Goal: Use online tool/utility: Utilize a website feature to perform a specific function

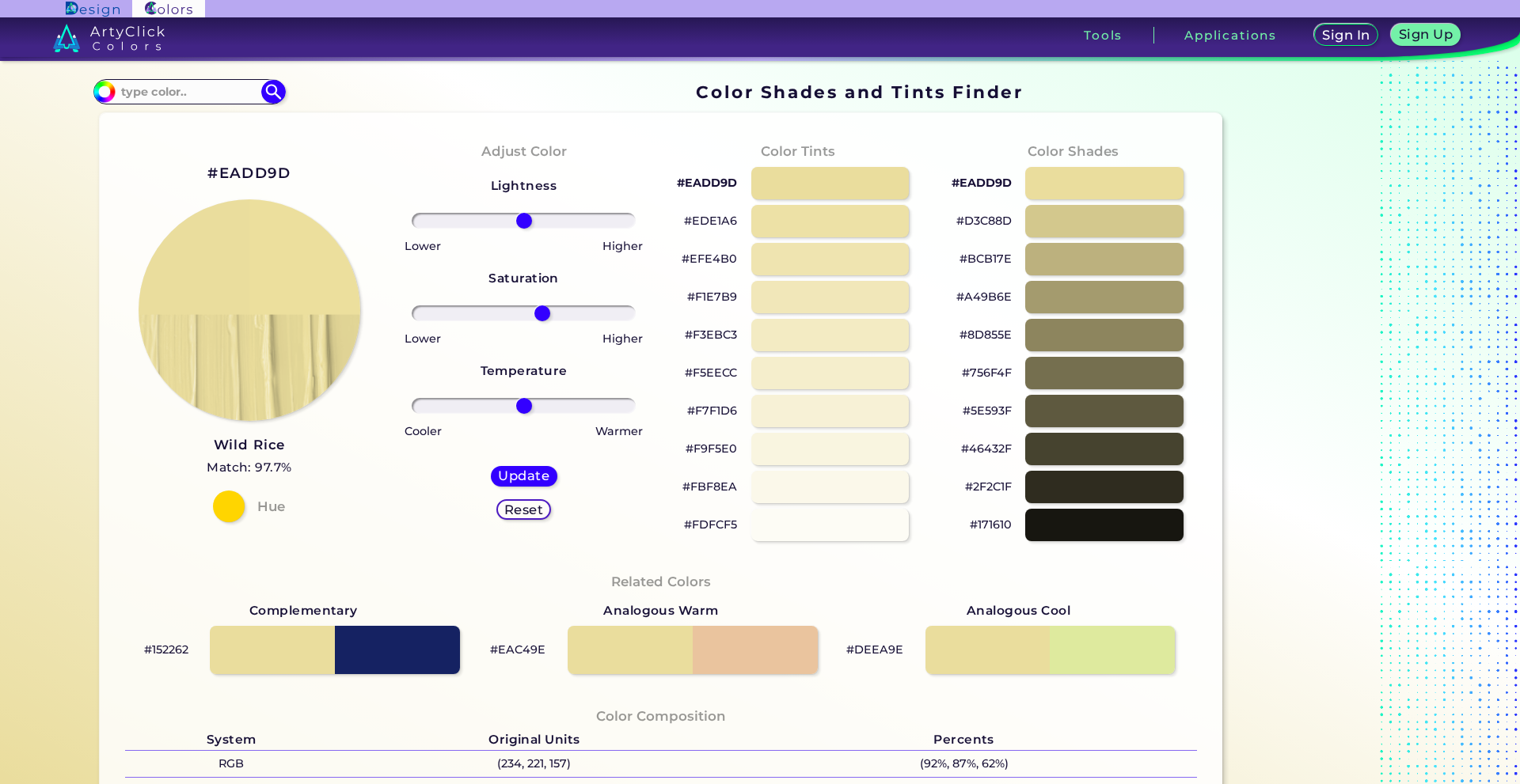
drag, startPoint x: 523, startPoint y: 317, endPoint x: 538, endPoint y: 321, distance: 15.5
click at [538, 321] on input "range" at bounding box center [523, 313] width 224 height 16
click at [538, 321] on div at bounding box center [523, 314] width 249 height 19
drag, startPoint x: 540, startPoint y: 315, endPoint x: 559, endPoint y: 316, distance: 19.0
click at [559, 316] on input "range" at bounding box center [523, 313] width 224 height 16
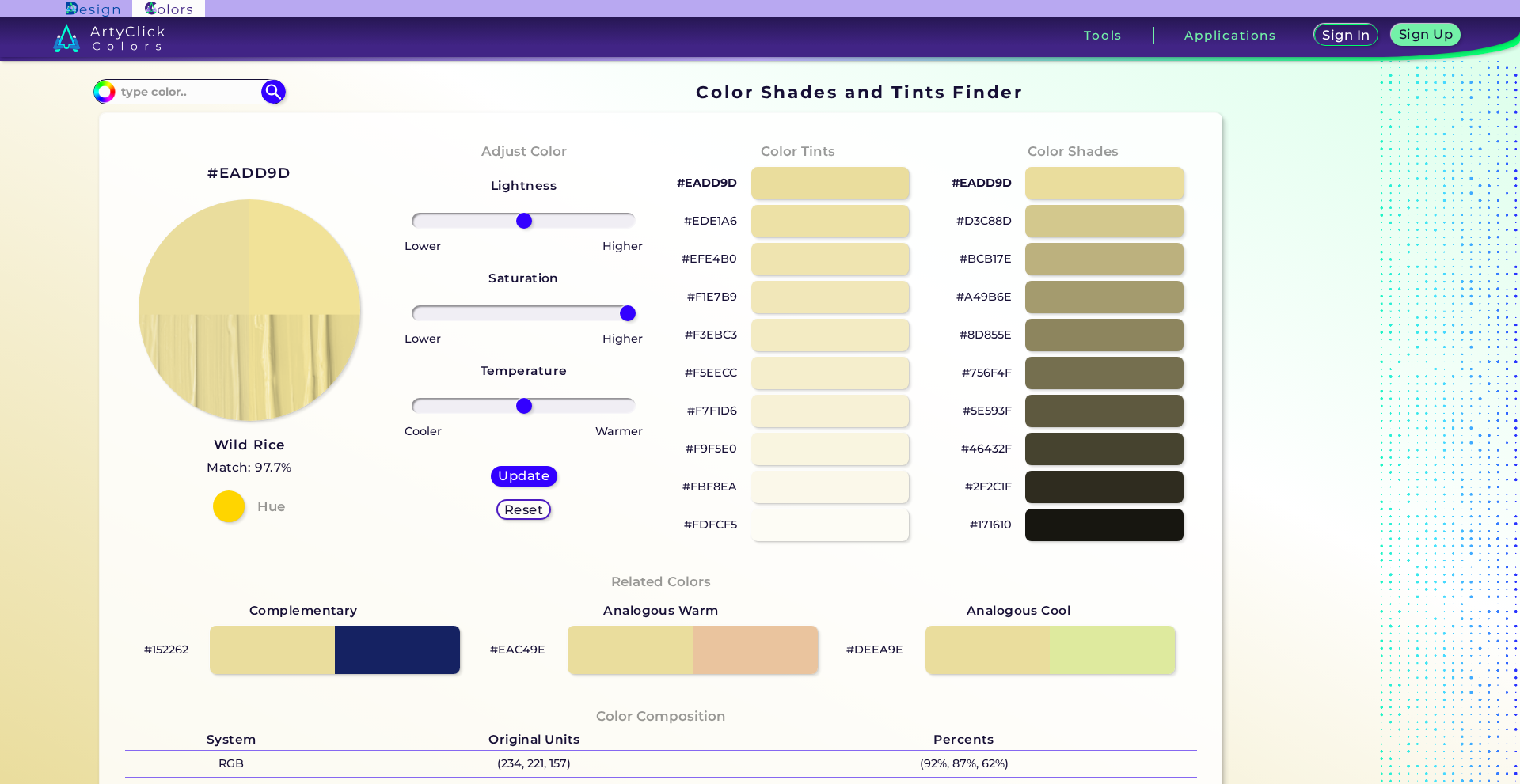
drag, startPoint x: 559, startPoint y: 316, endPoint x: 635, endPoint y: 315, distance: 76.0
type input "100"
click at [635, 315] on input "range" at bounding box center [523, 313] width 224 height 16
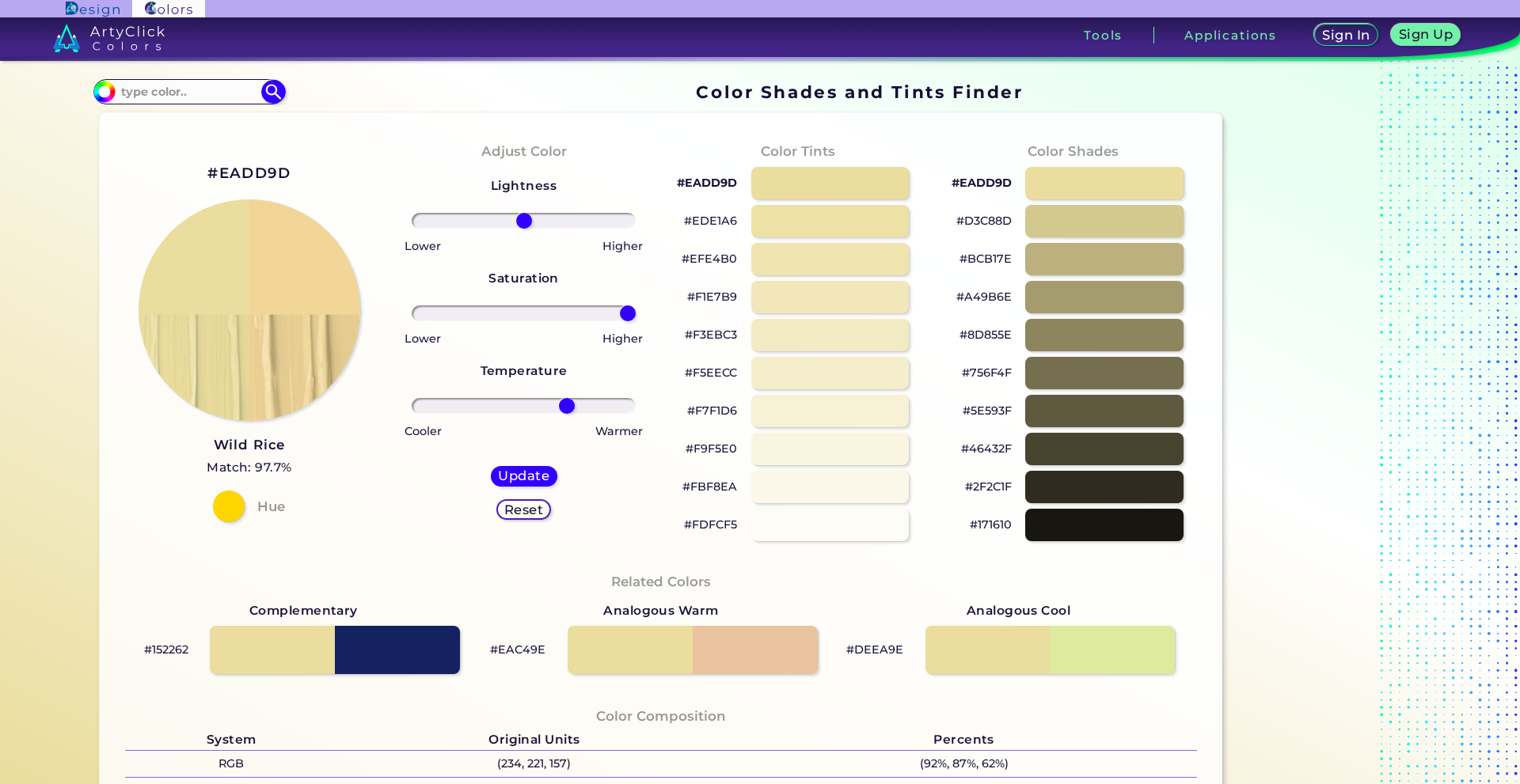
drag, startPoint x: 518, startPoint y: 409, endPoint x: 562, endPoint y: 412, distance: 44.1
click at [562, 412] on input "range" at bounding box center [523, 406] width 224 height 16
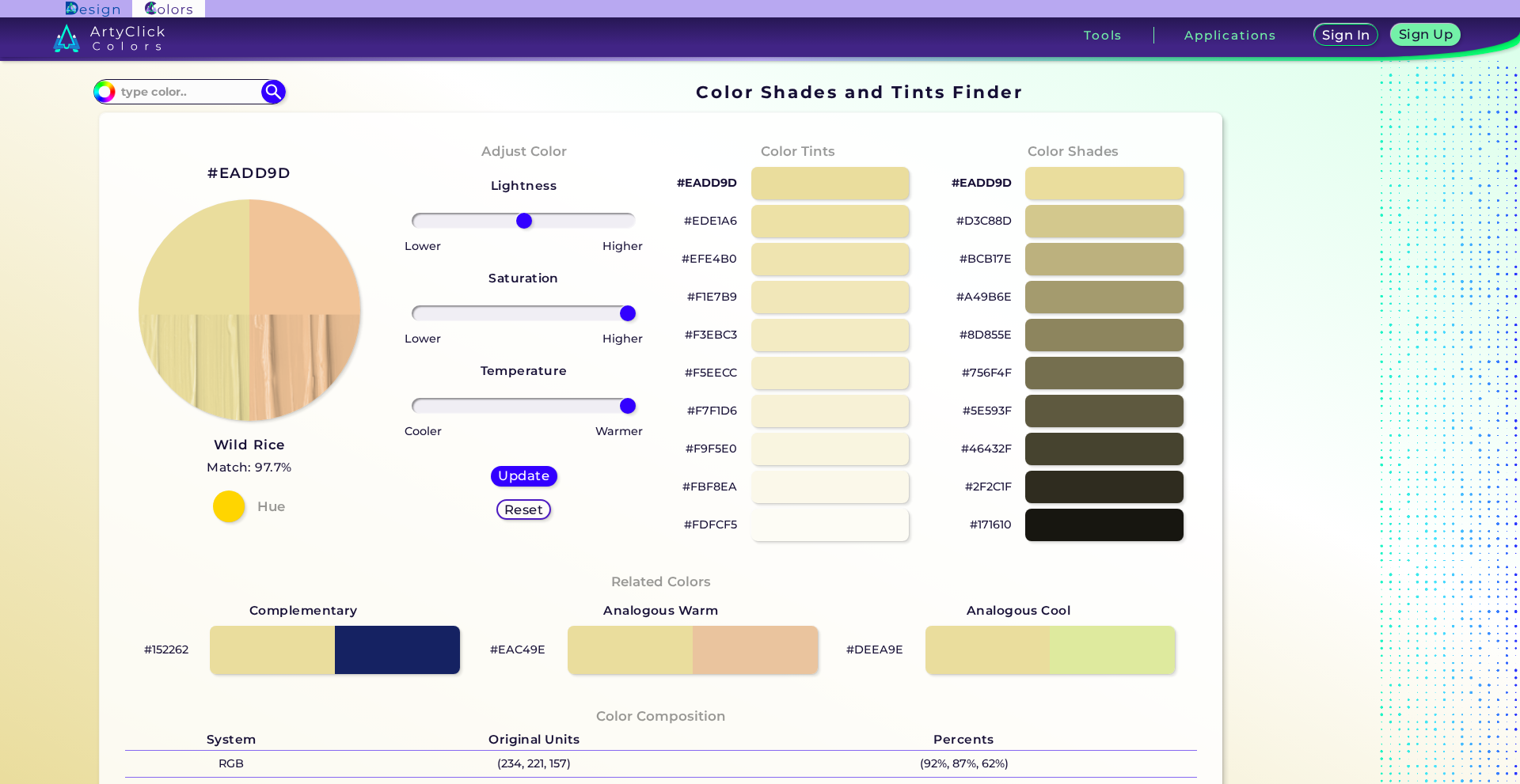
drag, startPoint x: 576, startPoint y: 412, endPoint x: 672, endPoint y: 408, distance: 96.1
click at [636, 408] on input "range" at bounding box center [523, 406] width 224 height 16
click at [627, 409] on input "range" at bounding box center [523, 406] width 224 height 16
drag, startPoint x: 588, startPoint y: 413, endPoint x: 606, endPoint y: 416, distance: 18.2
type input "82"
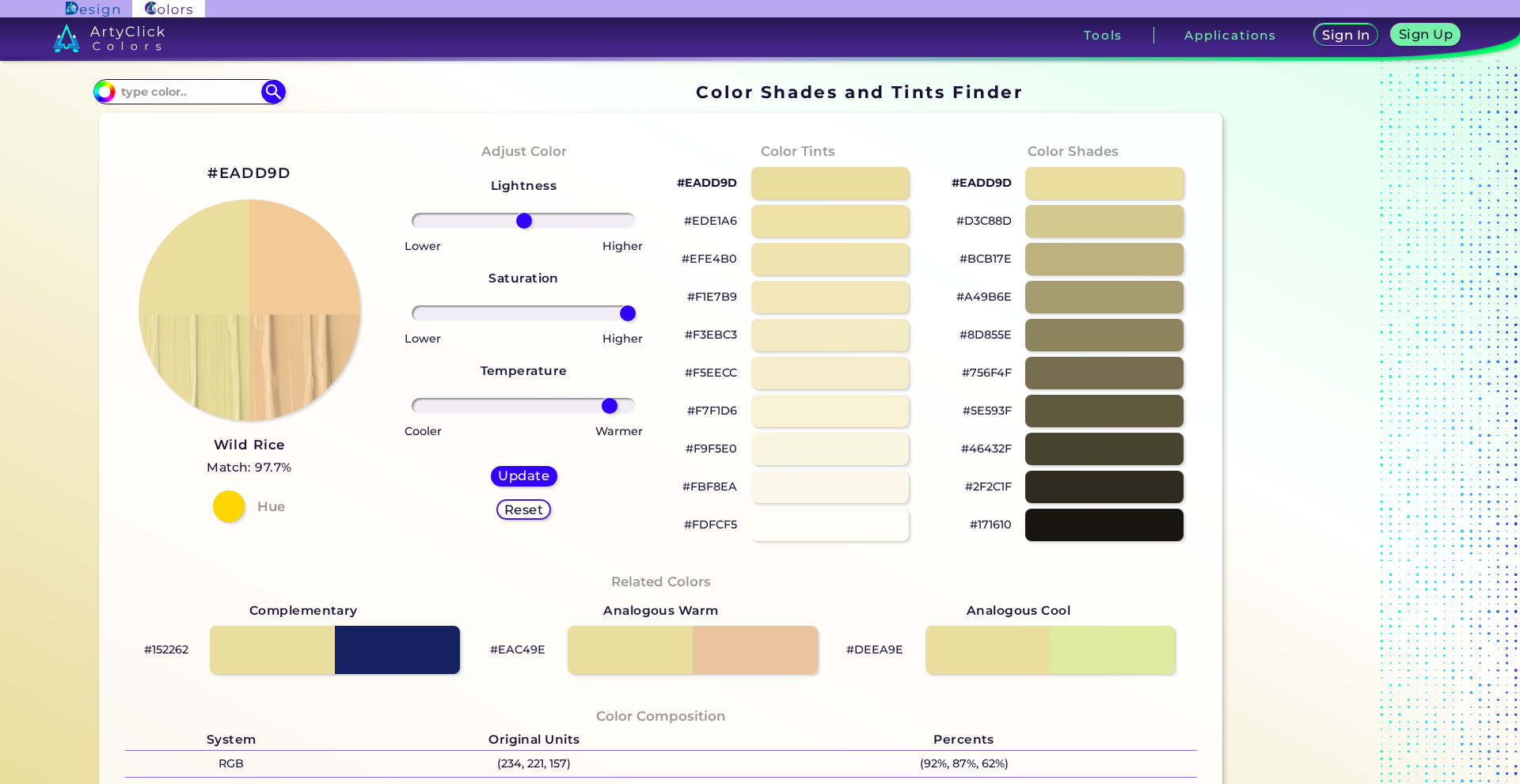
click at [606, 414] on input "range" at bounding box center [523, 406] width 224 height 16
drag, startPoint x: 620, startPoint y: 319, endPoint x: 527, endPoint y: 340, distance: 95.3
click at [527, 321] on input "range" at bounding box center [523, 313] width 224 height 16
drag, startPoint x: 528, startPoint y: 314, endPoint x: 601, endPoint y: 342, distance: 78.2
type input "78"
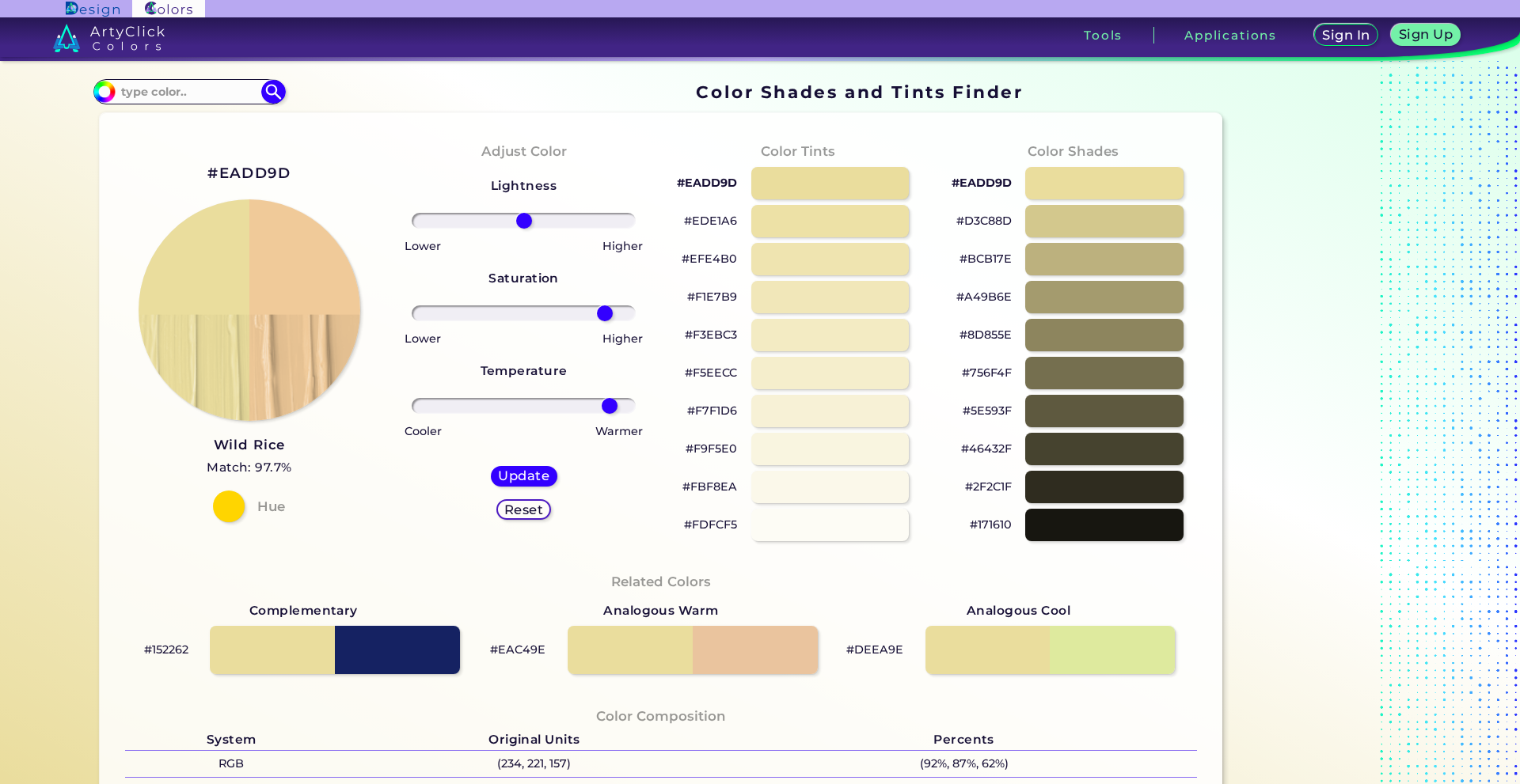
click at [601, 321] on input "range" at bounding box center [523, 313] width 224 height 16
click at [595, 338] on div "Higher" at bounding box center [586, 337] width 124 height 23
click at [518, 225] on input "range" at bounding box center [523, 221] width 224 height 16
drag, startPoint x: 524, startPoint y: 225, endPoint x: 563, endPoint y: 227, distance: 39.1
click at [563, 227] on input "range" at bounding box center [523, 221] width 224 height 16
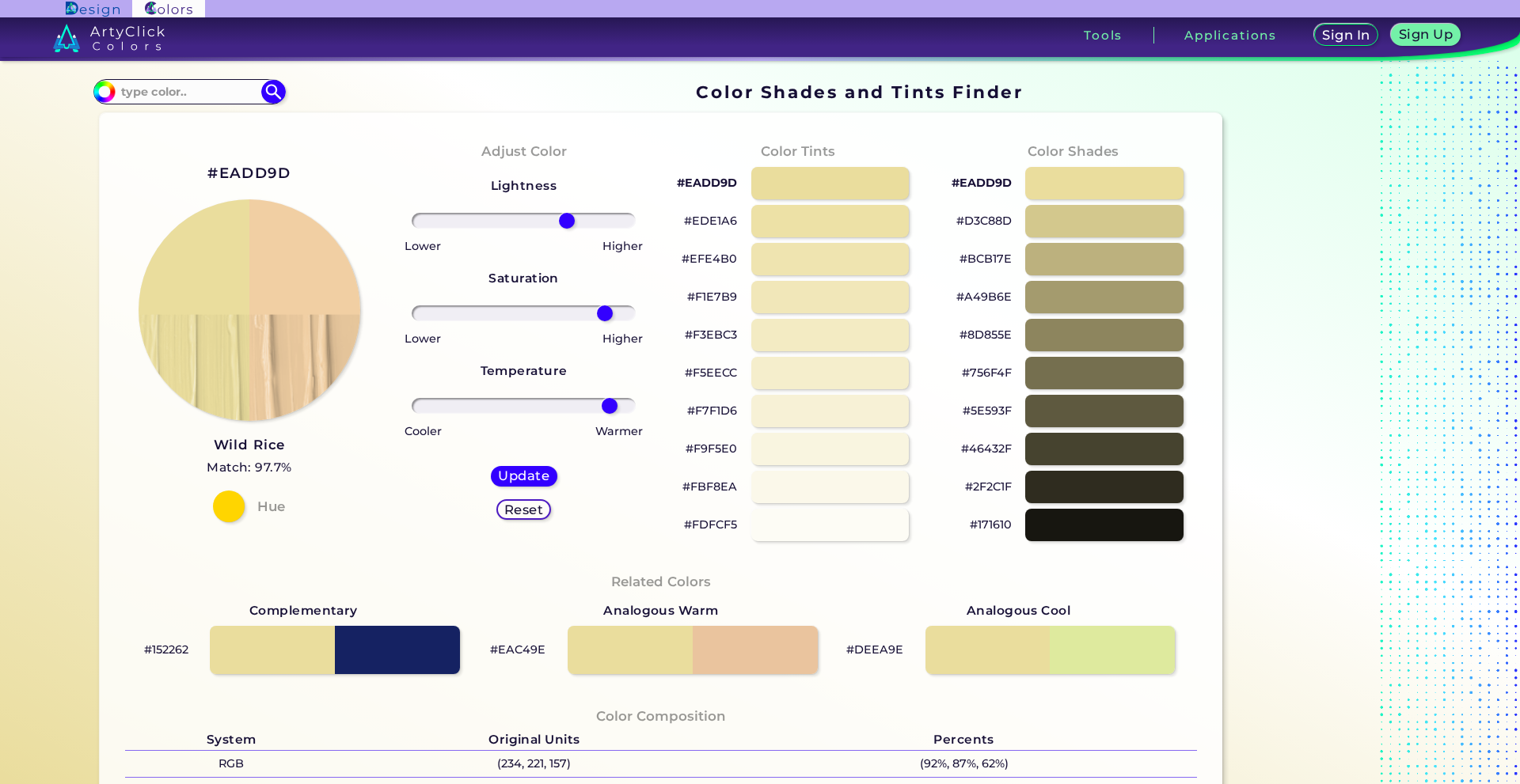
click at [563, 228] on input "range" at bounding box center [523, 221] width 224 height 16
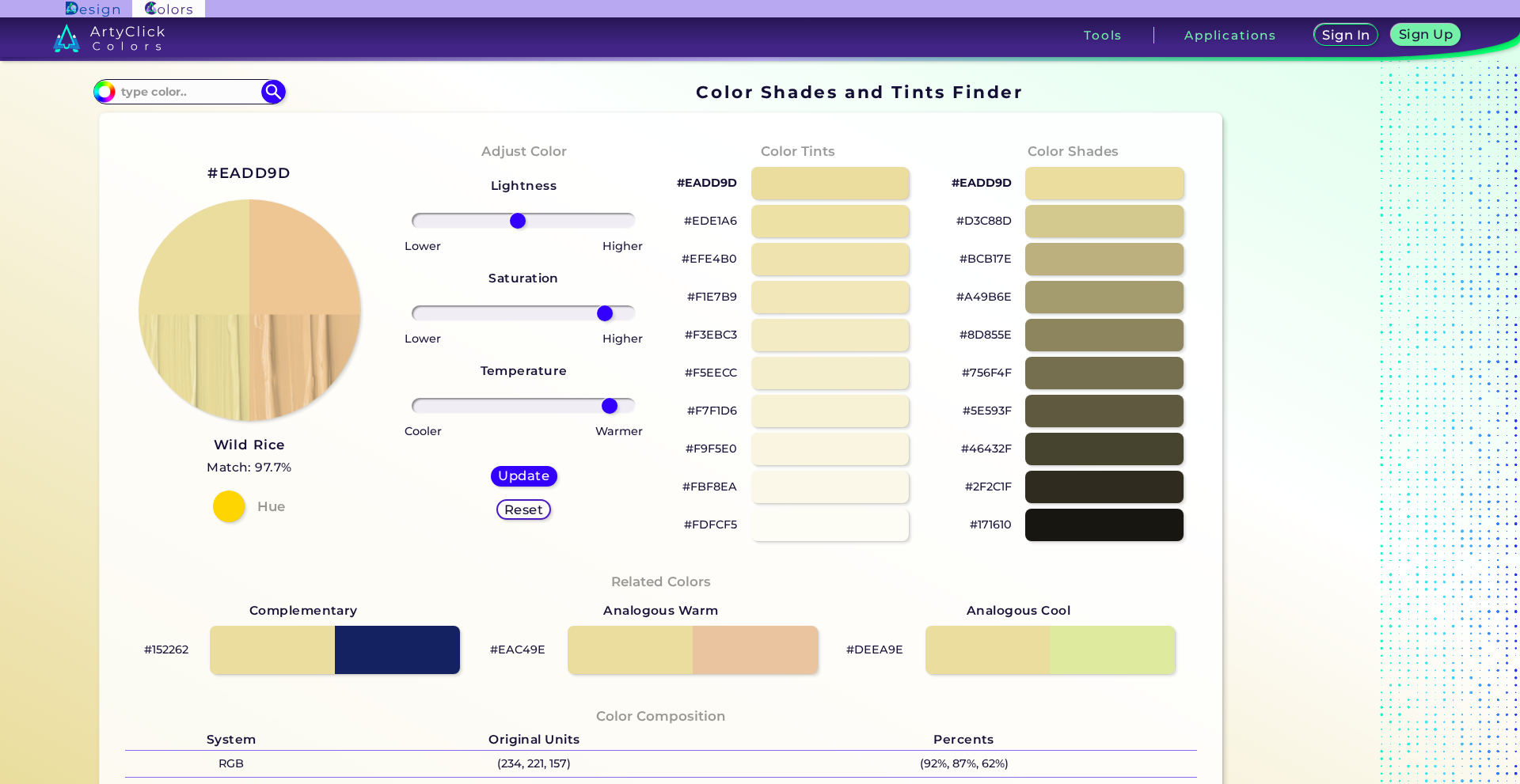
drag, startPoint x: 561, startPoint y: 228, endPoint x: 514, endPoint y: 250, distance: 51.9
type input "-6"
click at [514, 229] on input "range" at bounding box center [523, 221] width 224 height 16
drag, startPoint x: 601, startPoint y: 401, endPoint x: 586, endPoint y: 407, distance: 16.2
type input "64"
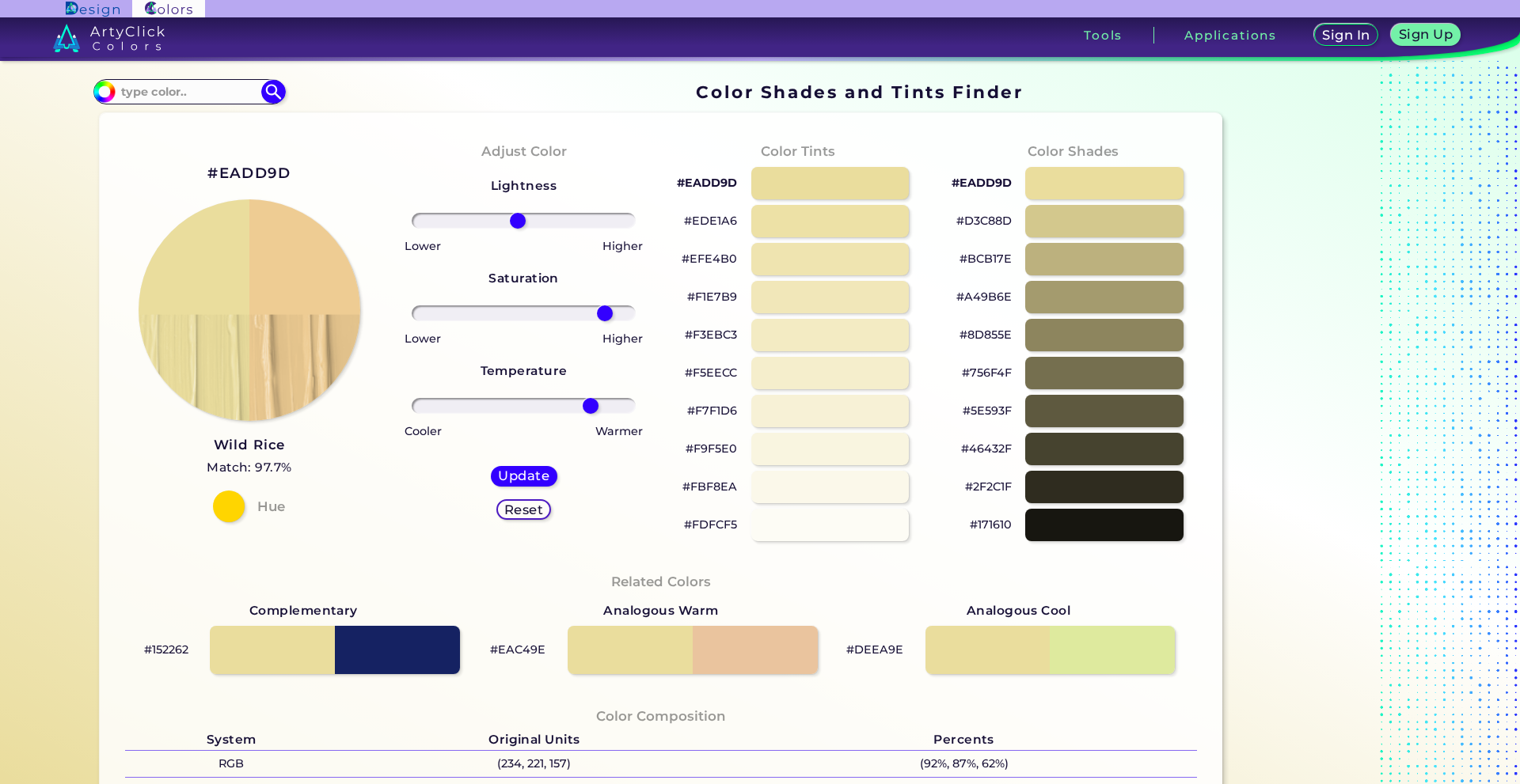
click at [586, 407] on input "range" at bounding box center [523, 406] width 224 height 16
click at [547, 472] on div "Update" at bounding box center [524, 475] width 60 height 18
type input "#eecc93"
type input "0"
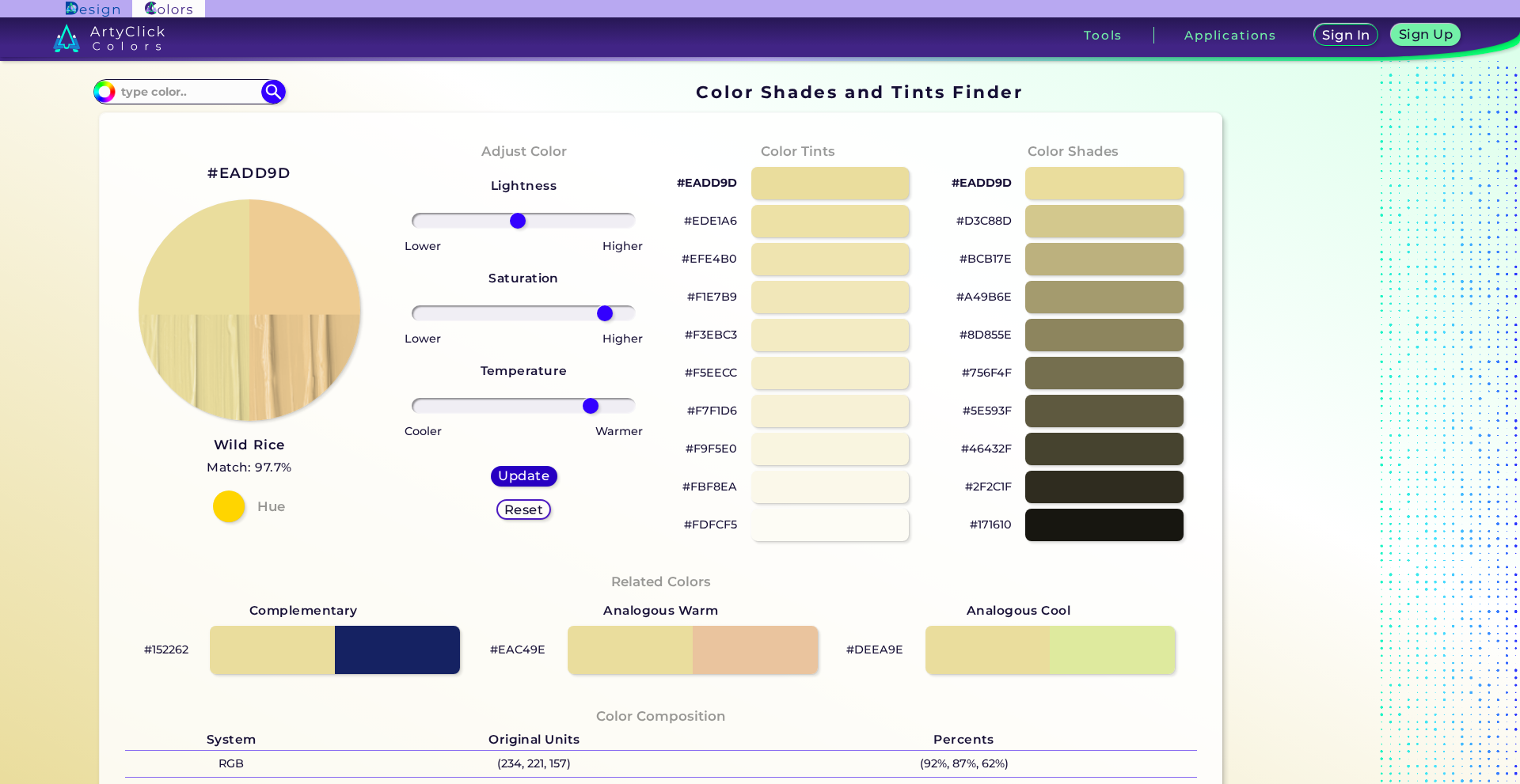
type input "0"
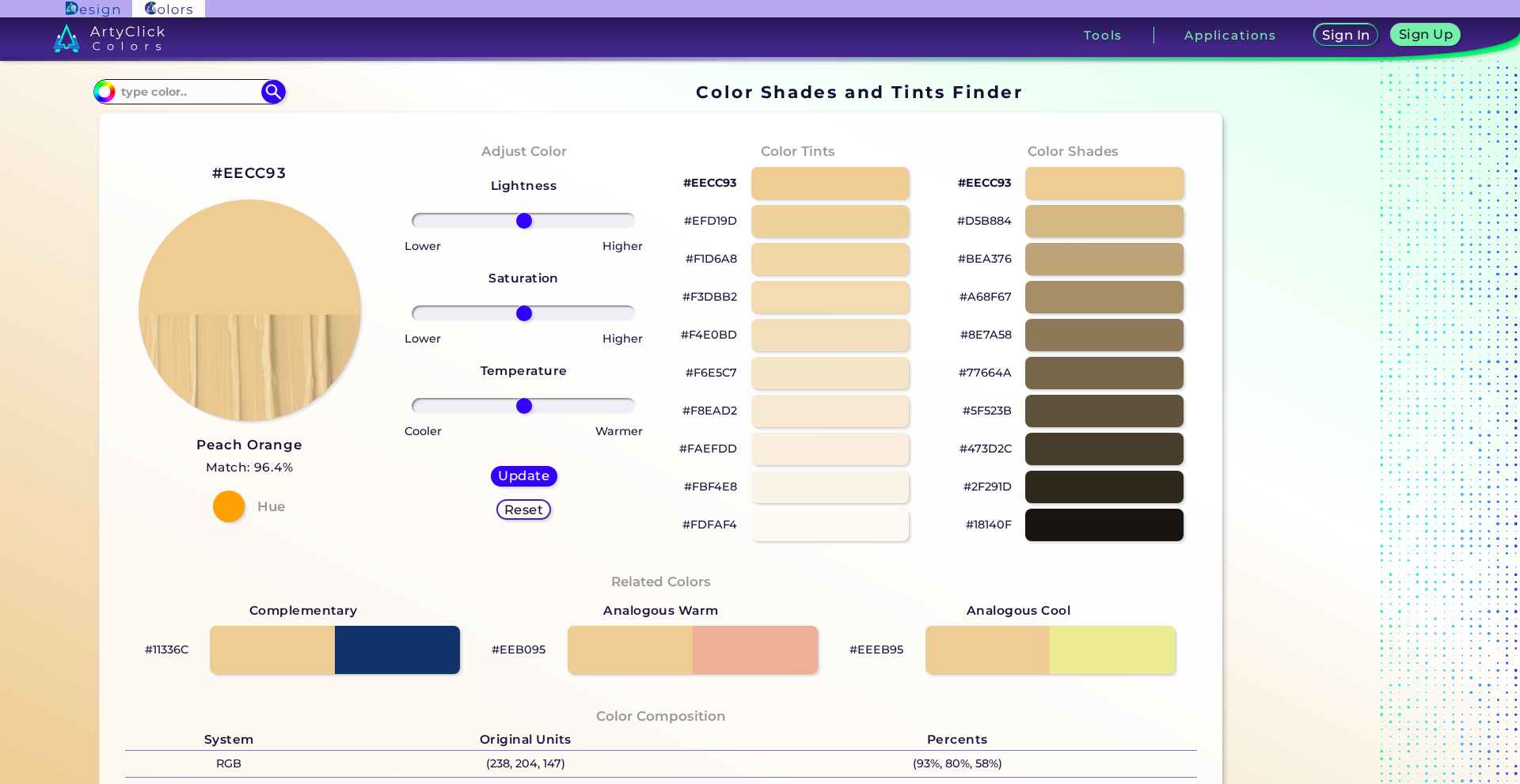
click at [978, 180] on p "#EECC93" at bounding box center [985, 183] width 54 height 19
